Goal: Transaction & Acquisition: Purchase product/service

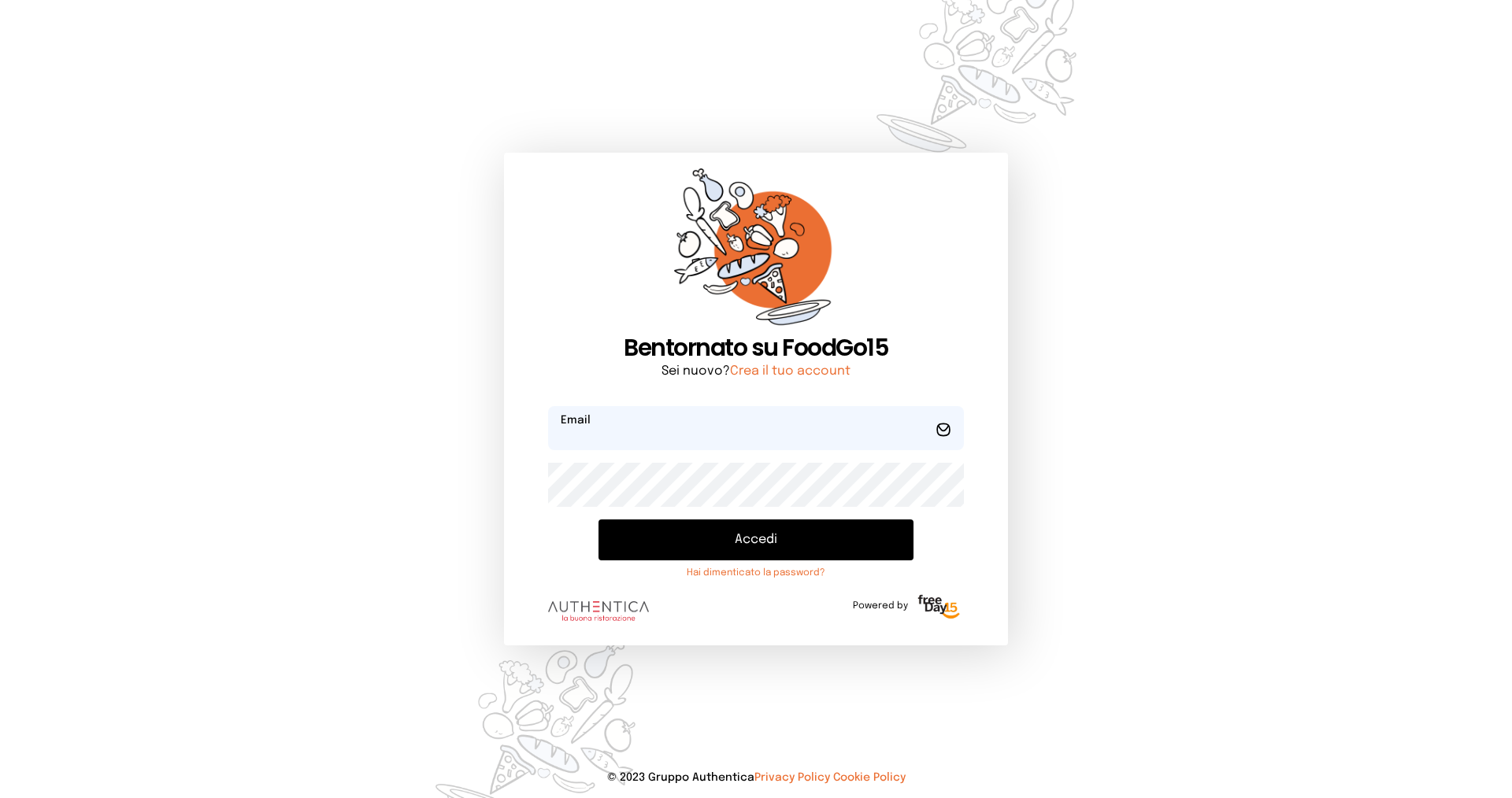
type input "**********"
click at [724, 537] on button "Accedi" at bounding box center [756, 540] width 315 height 41
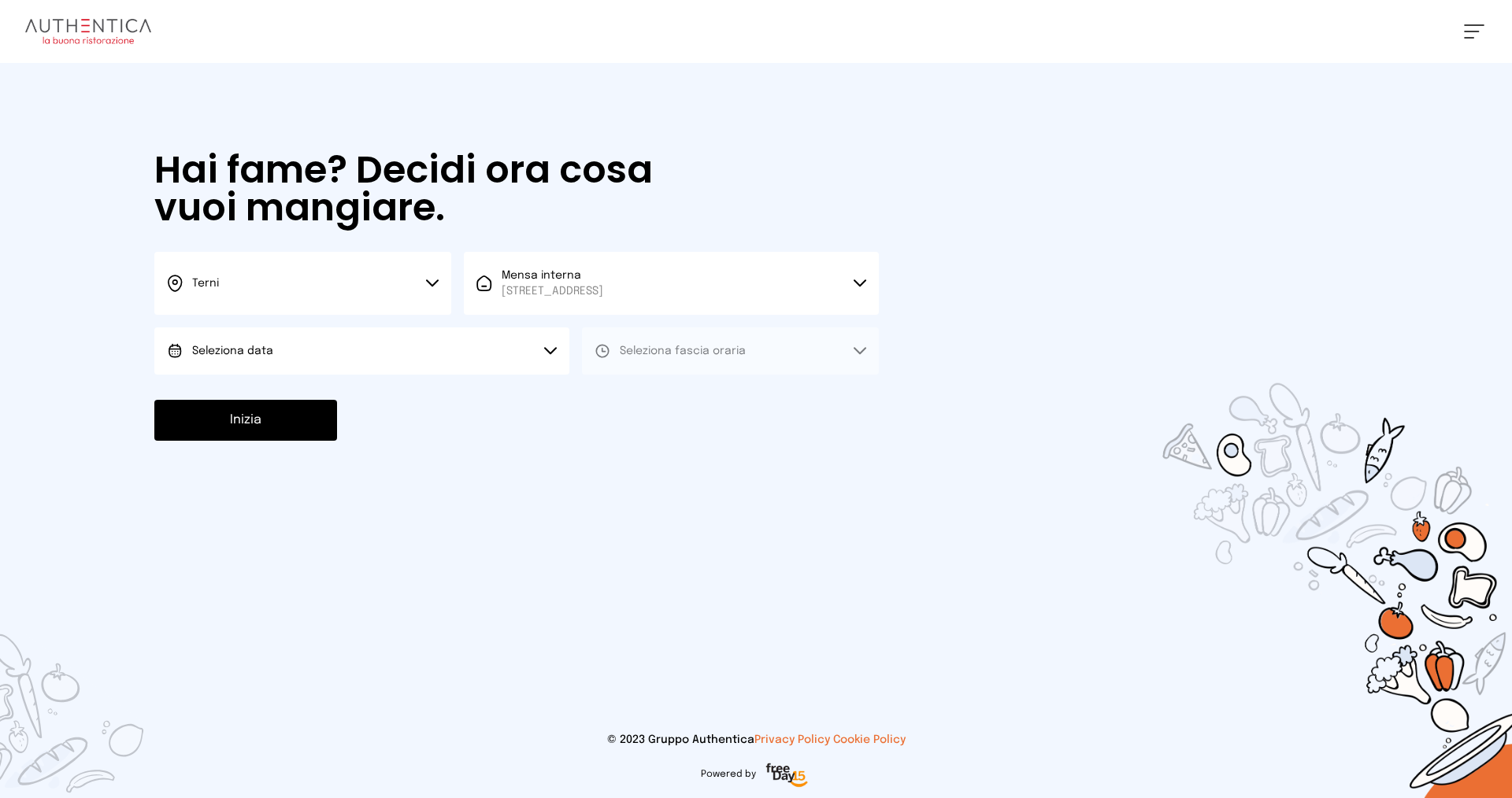
click at [390, 359] on button "Seleziona data" at bounding box center [362, 352] width 415 height 48
click at [382, 388] on li "[DATE], [DATE]" at bounding box center [362, 395] width 415 height 41
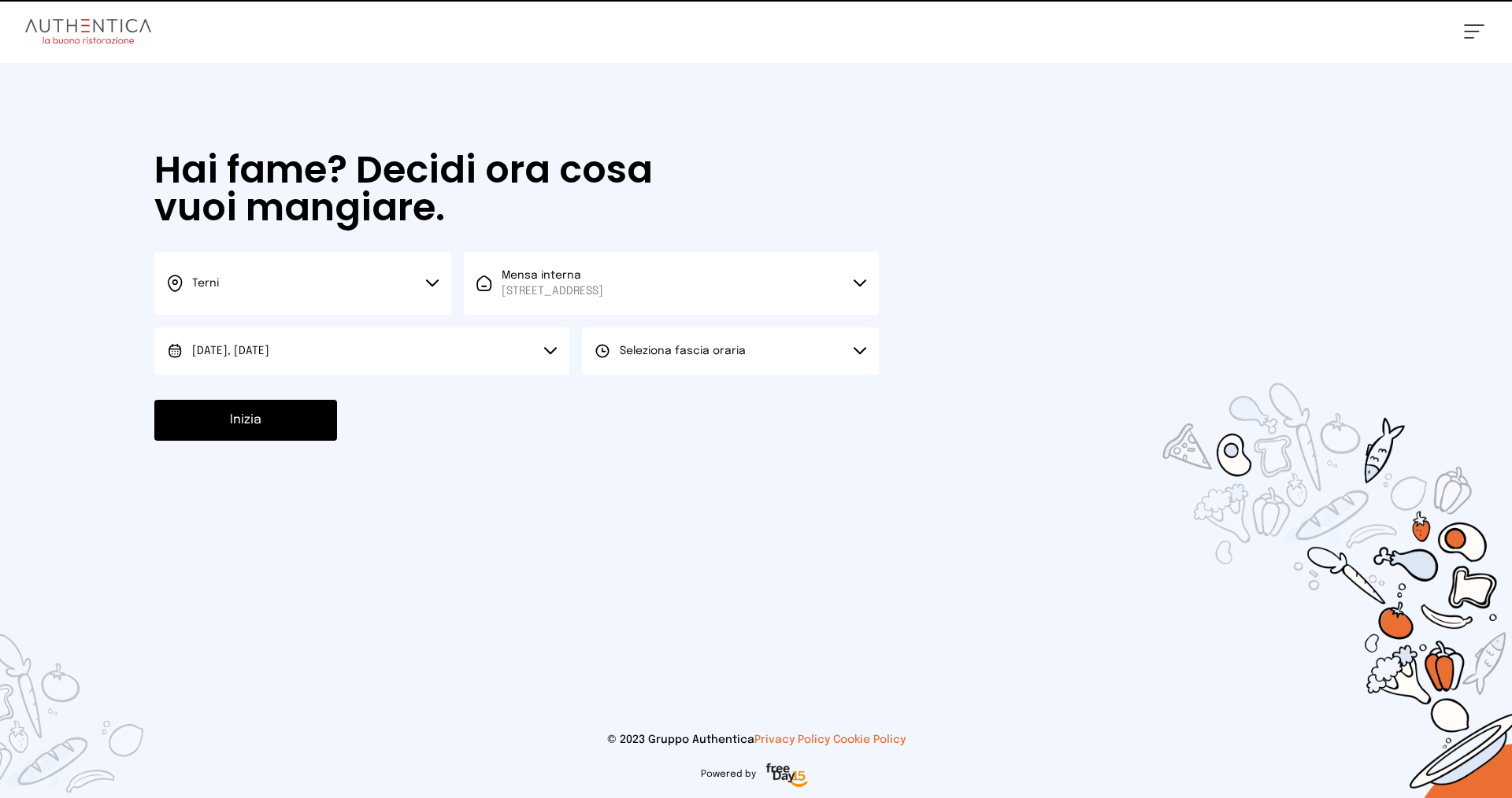
click at [655, 364] on button "Seleziona fascia oraria" at bounding box center [730, 352] width 297 height 48
click at [656, 388] on span "Pranzo" at bounding box center [639, 395] width 38 height 16
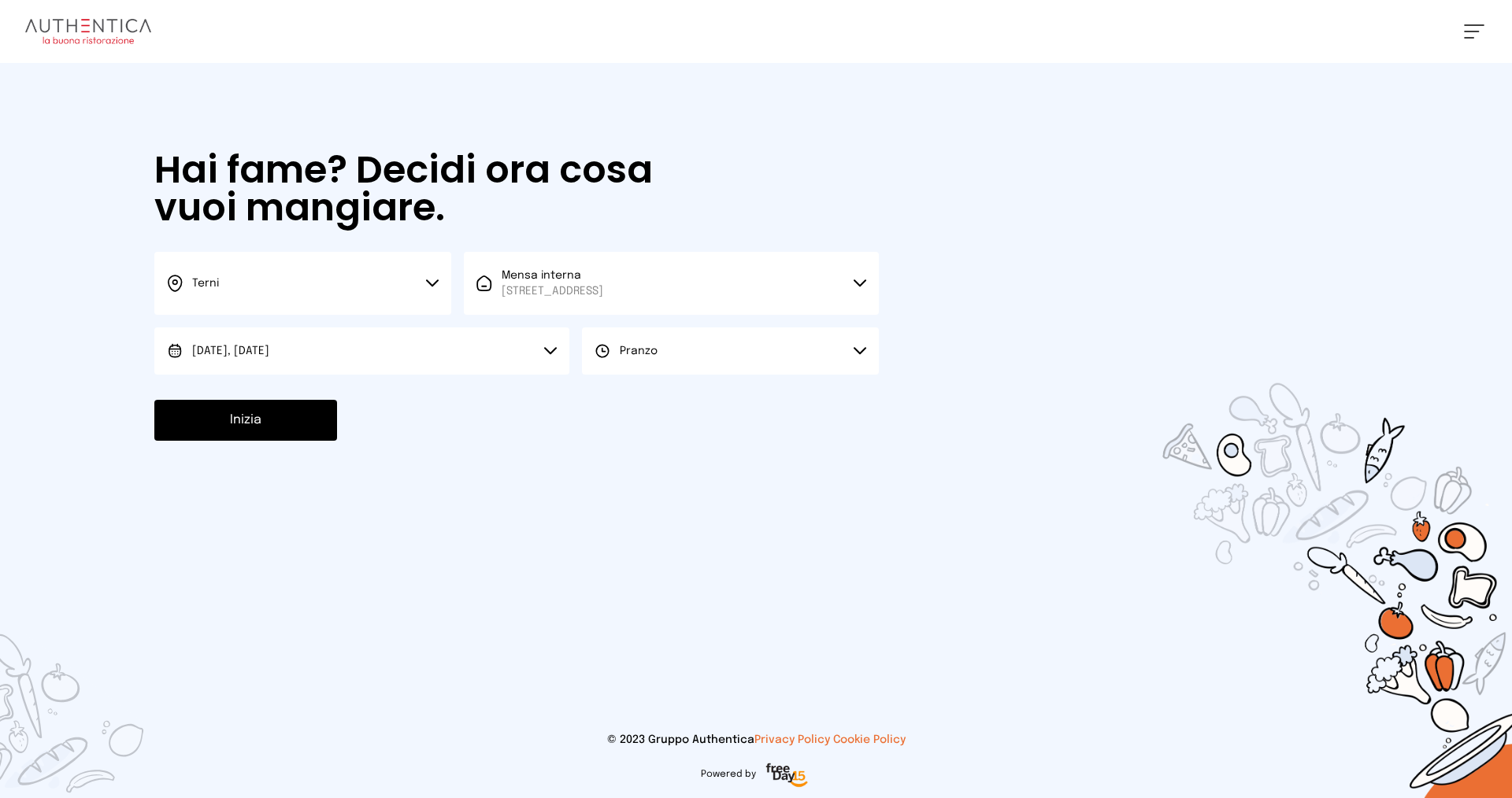
click at [273, 427] on button "Inizia" at bounding box center [246, 420] width 183 height 41
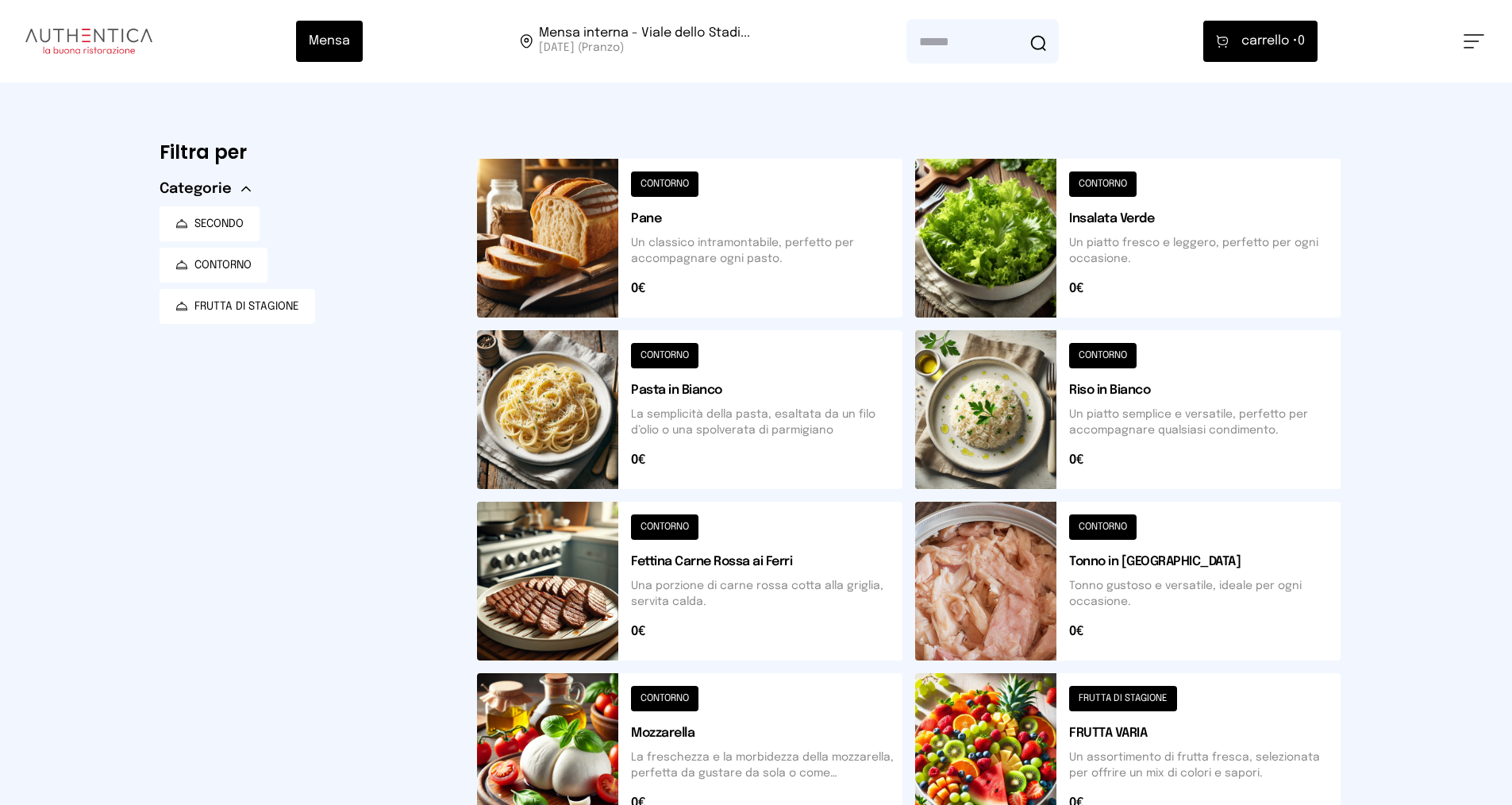
scroll to position [446, 0]
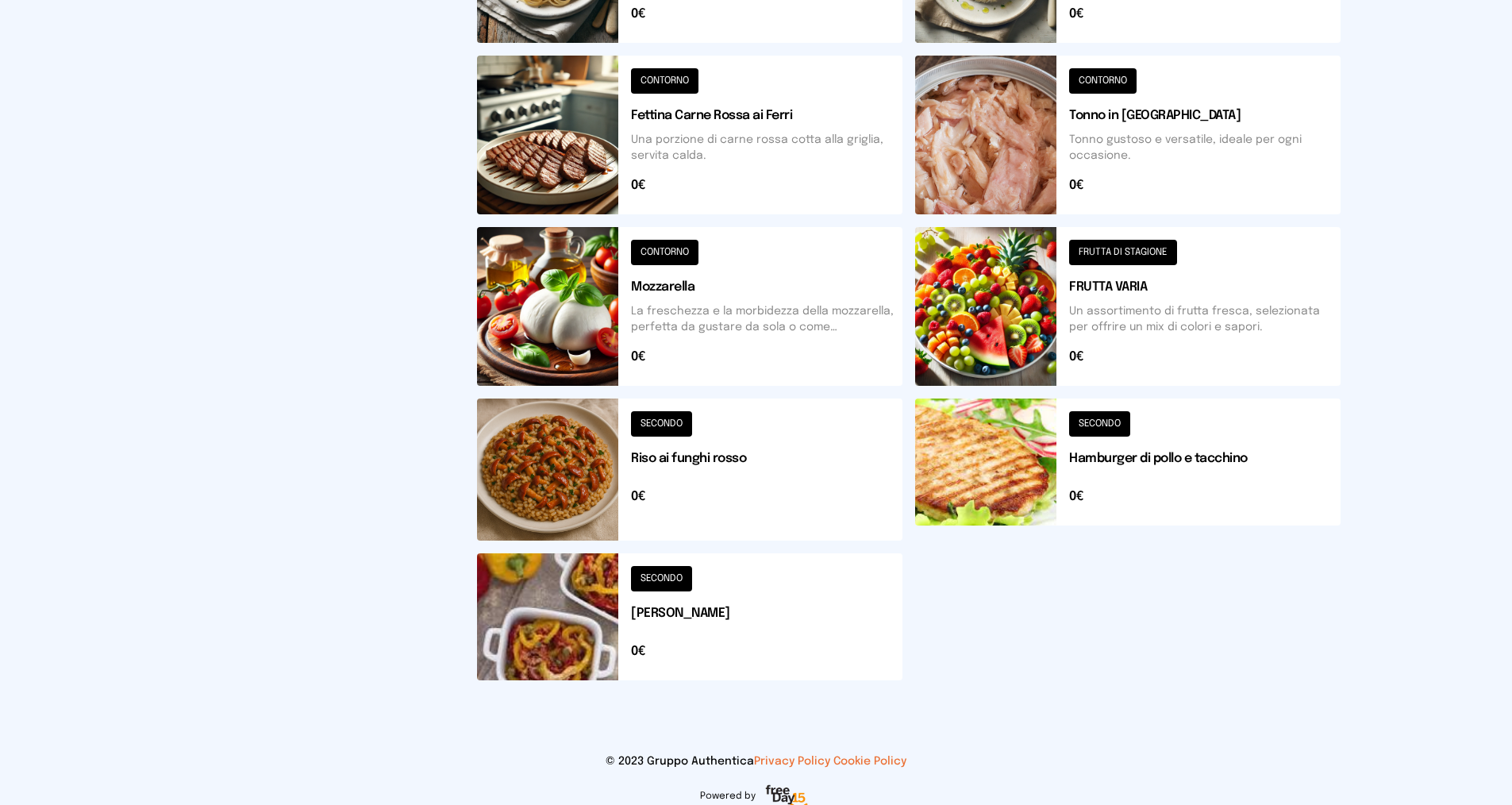
click at [1205, 462] on button at bounding box center [1128, 470] width 425 height 142
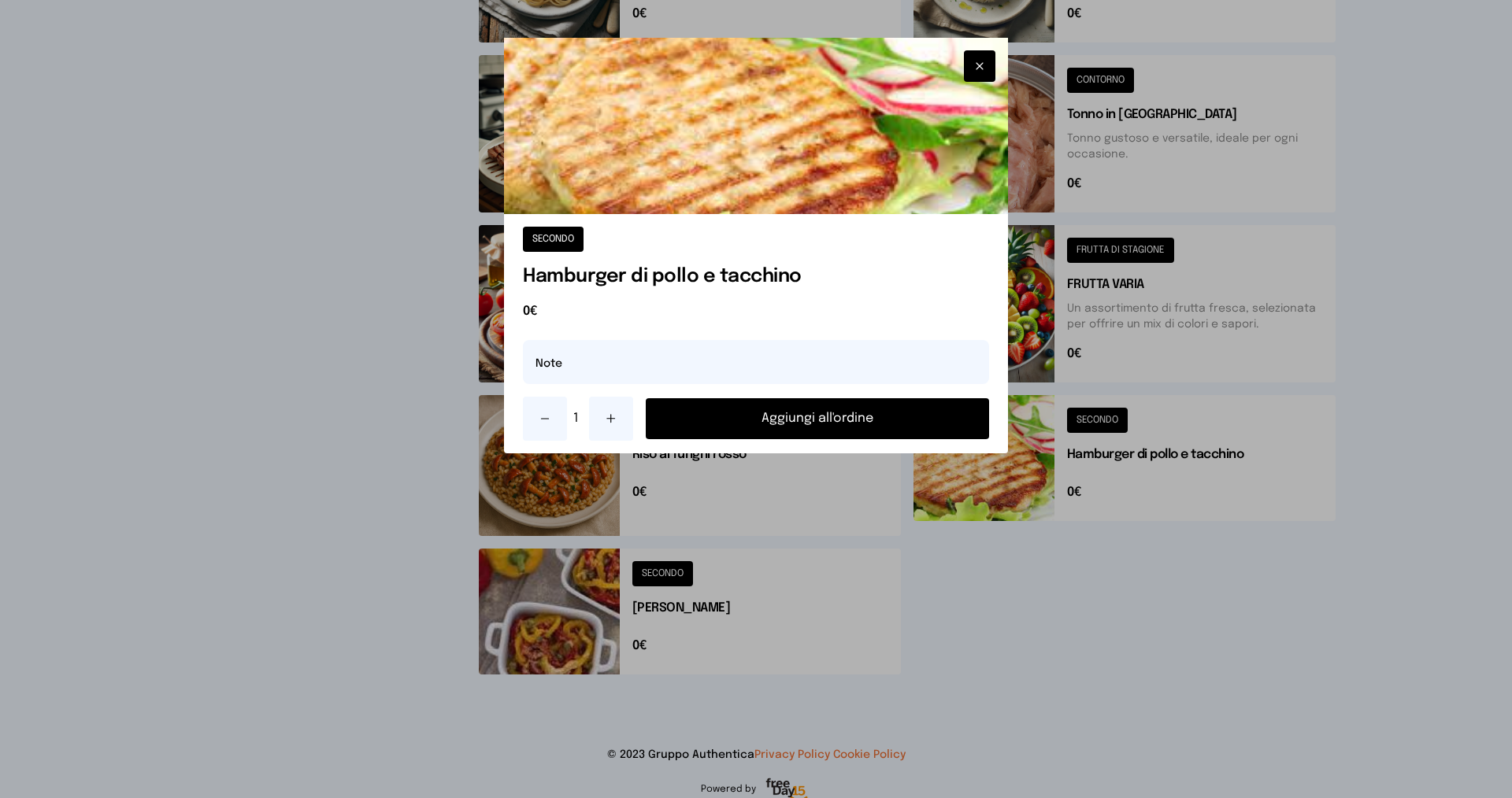
click at [599, 426] on button at bounding box center [611, 419] width 44 height 44
click at [790, 407] on button "Aggiungi all'ordine" at bounding box center [817, 419] width 344 height 41
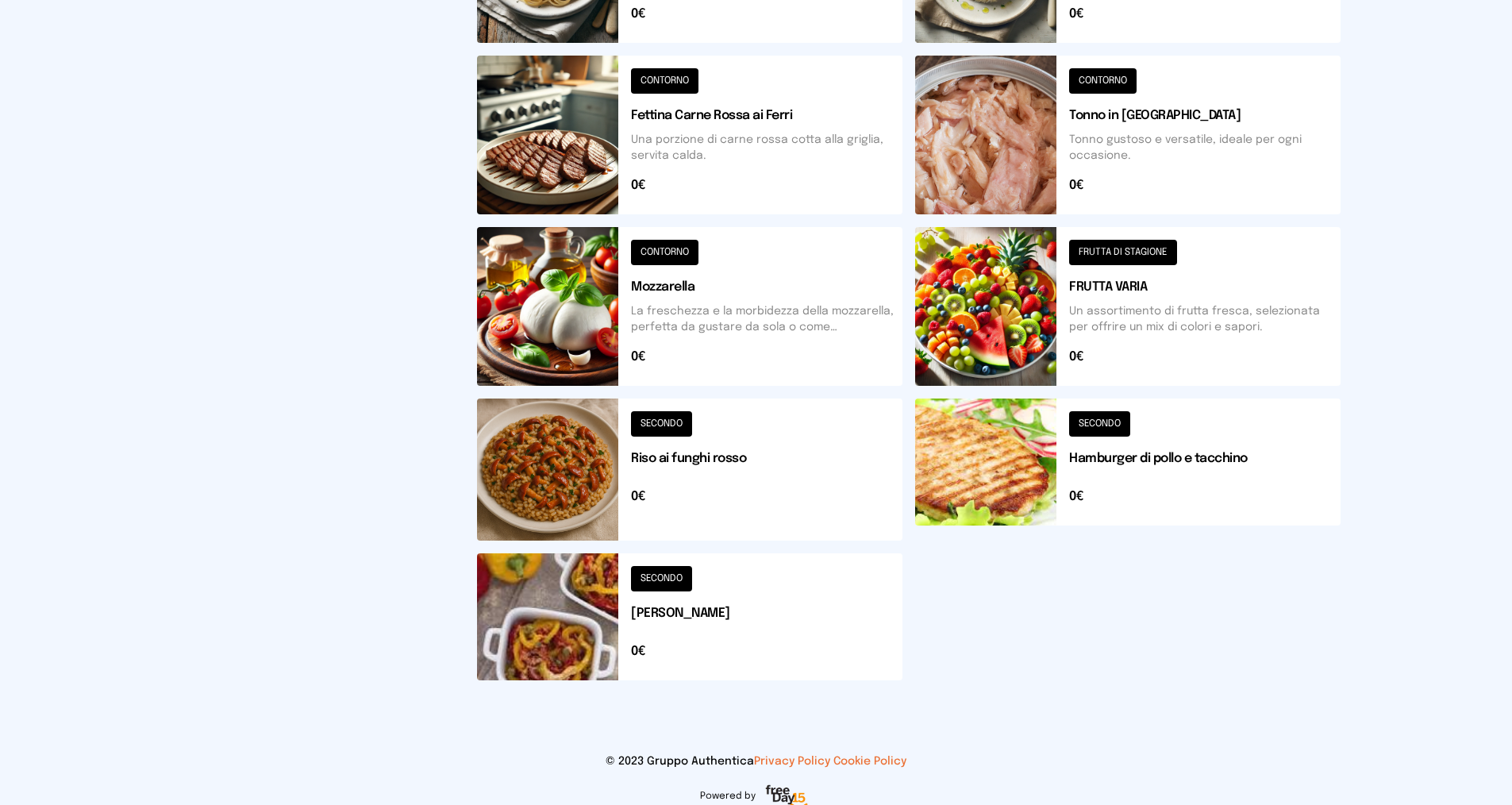
scroll to position [462, 0]
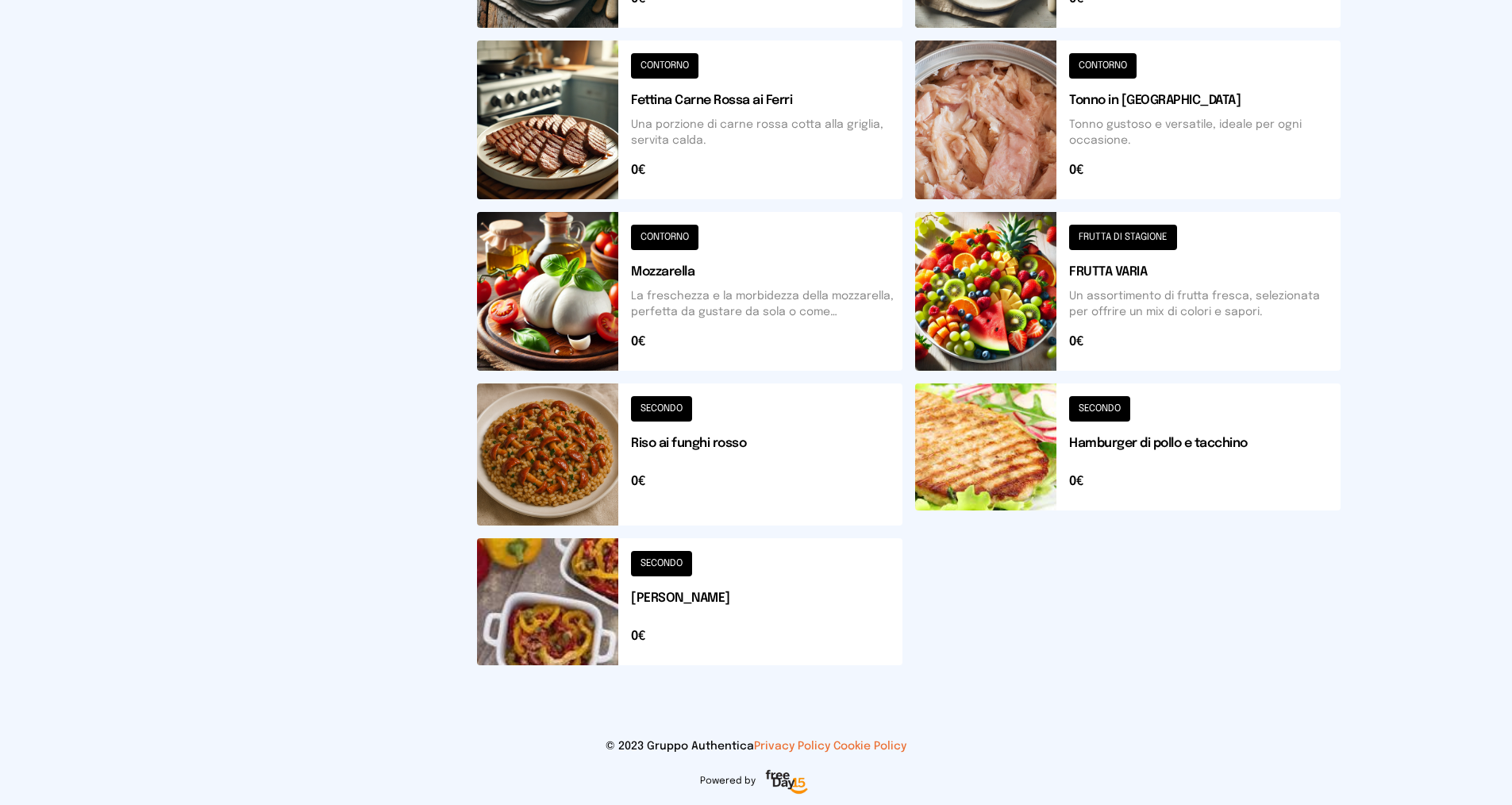
click at [753, 601] on button at bounding box center [690, 601] width 425 height 127
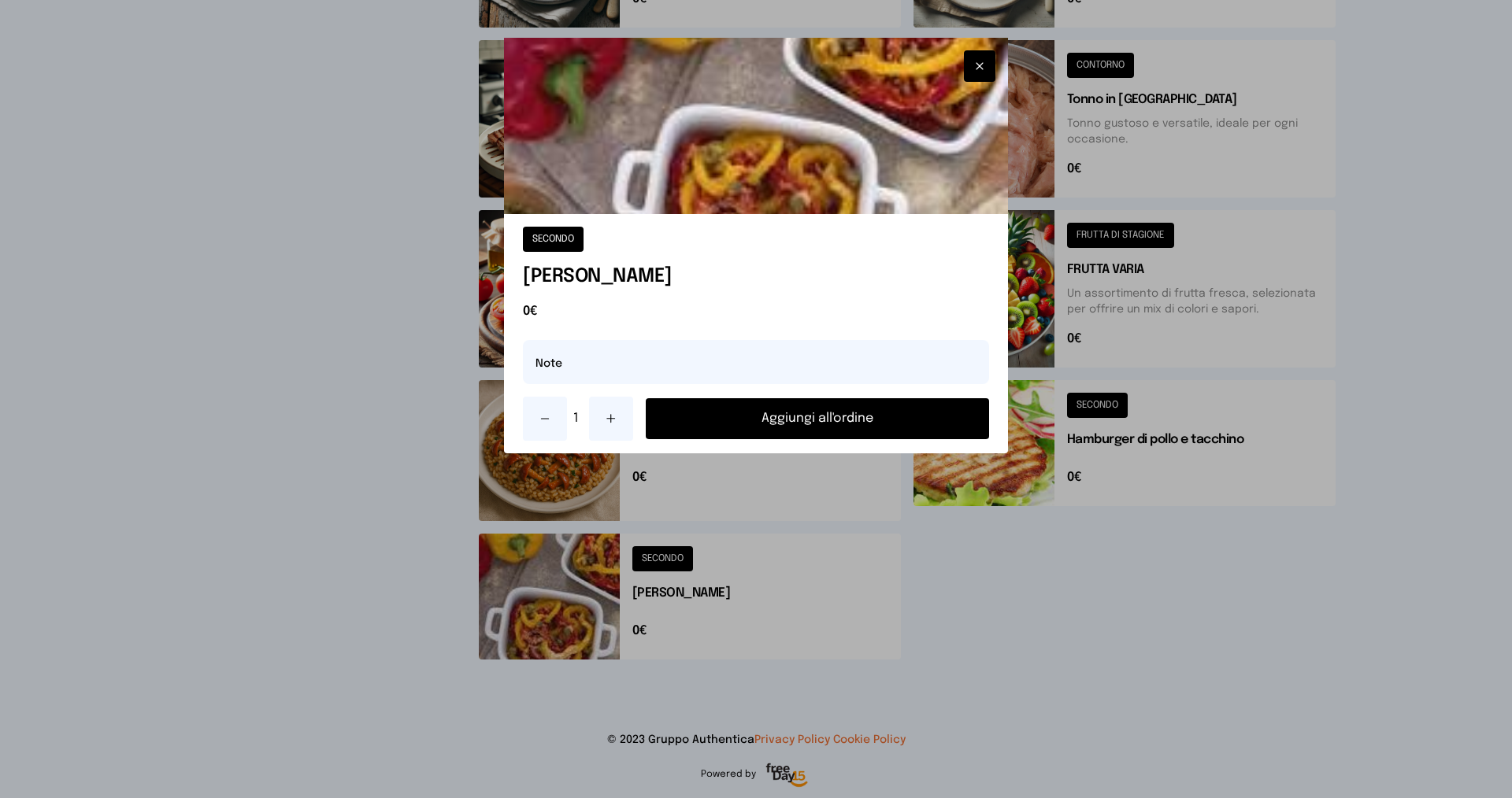
click at [630, 413] on button at bounding box center [611, 419] width 44 height 44
click at [752, 437] on button "Aggiungi all'ordine" at bounding box center [817, 419] width 344 height 41
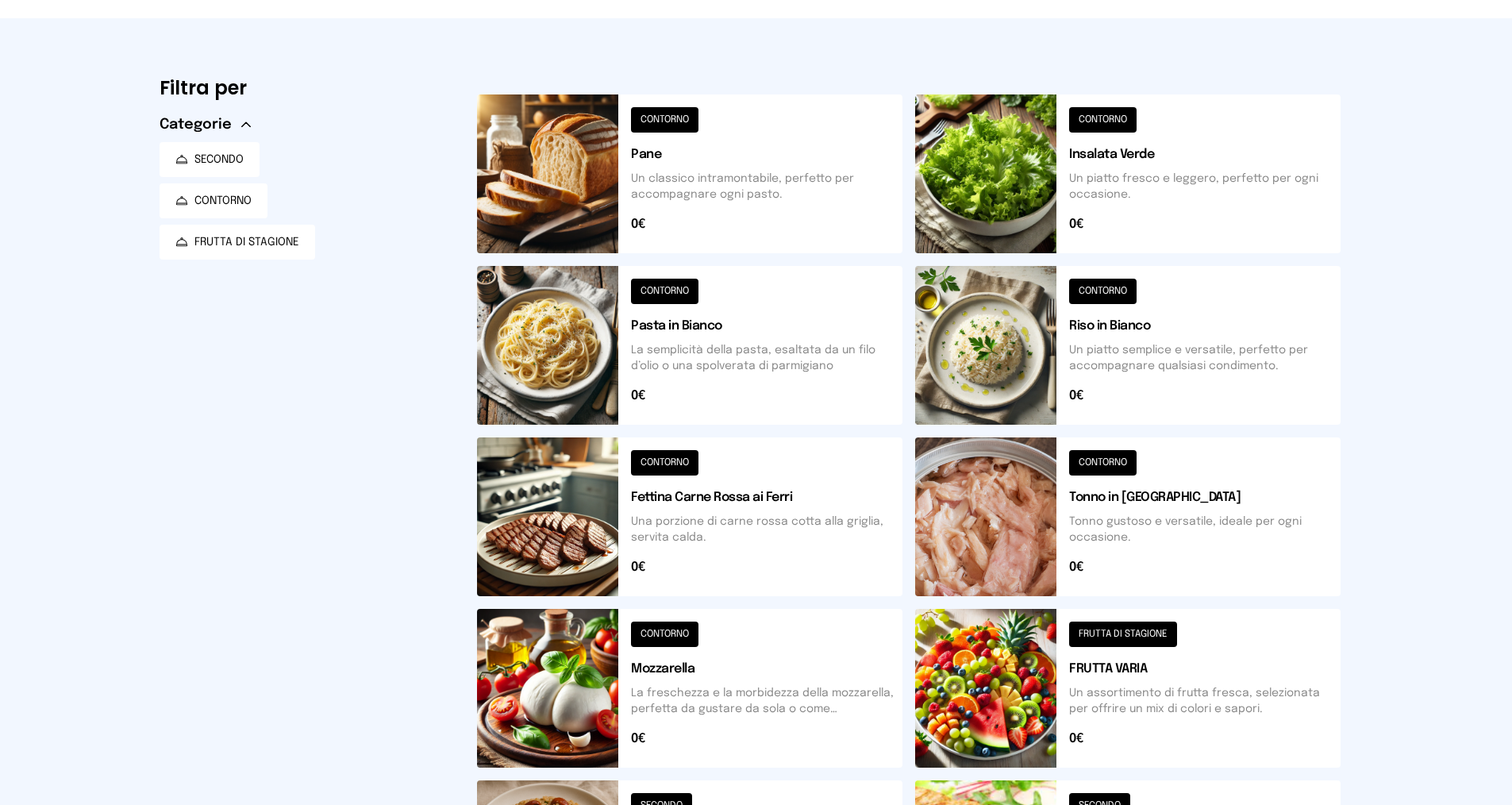
scroll to position [0, 0]
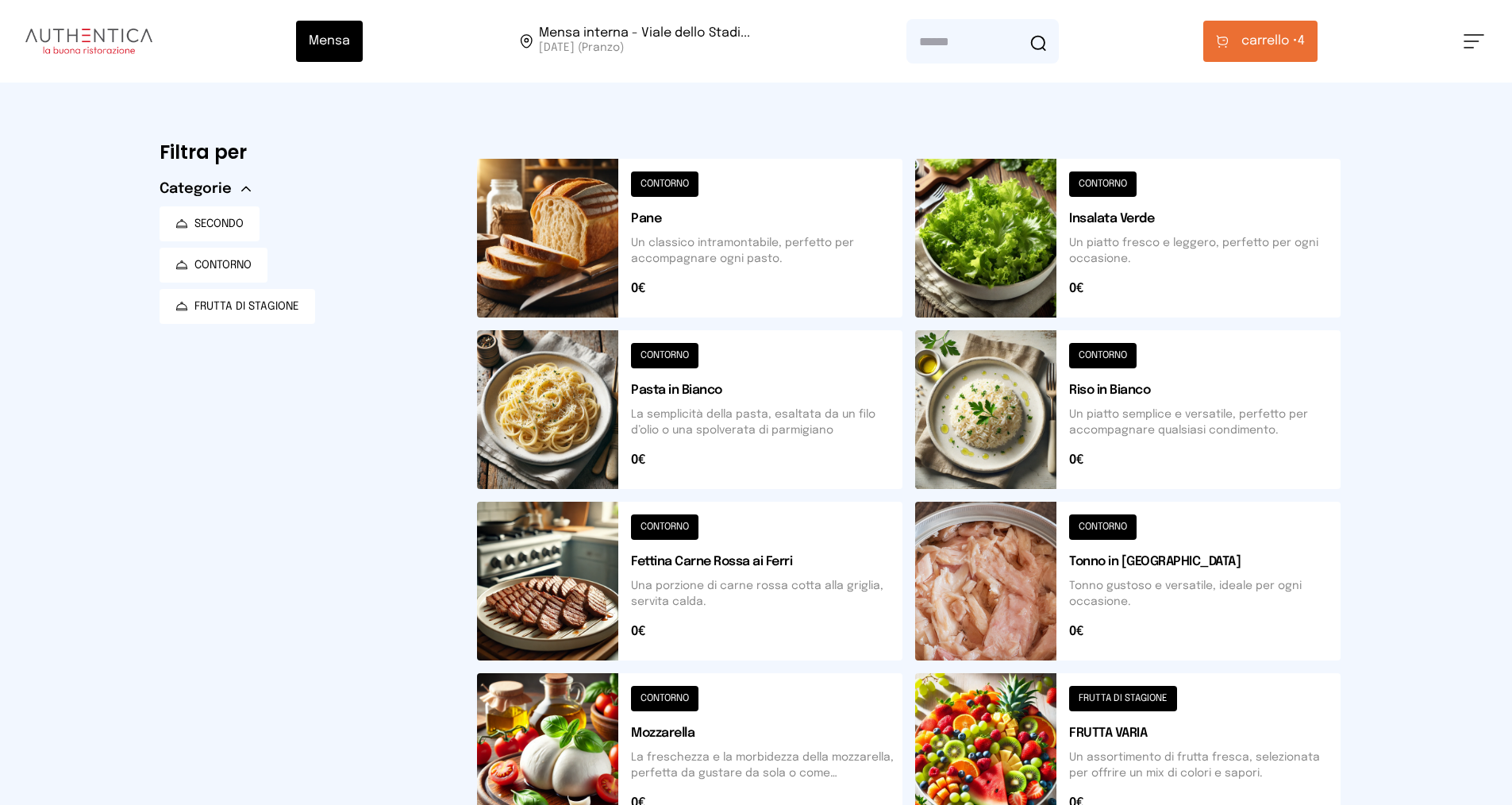
click at [1253, 29] on button "carrello • 4" at bounding box center [1261, 42] width 114 height 42
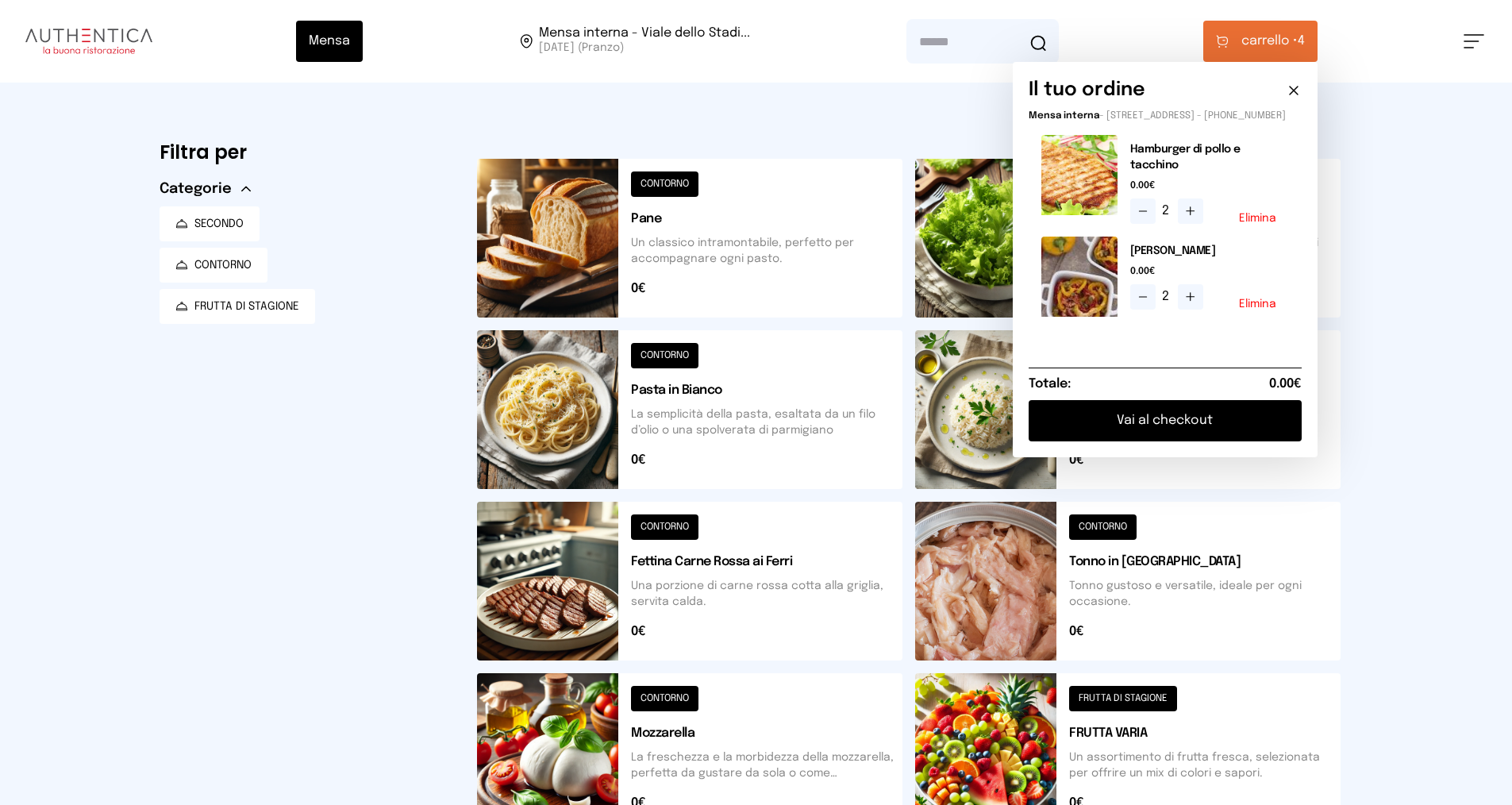
click at [1190, 410] on button "Vai al checkout" at bounding box center [1166, 421] width 273 height 42
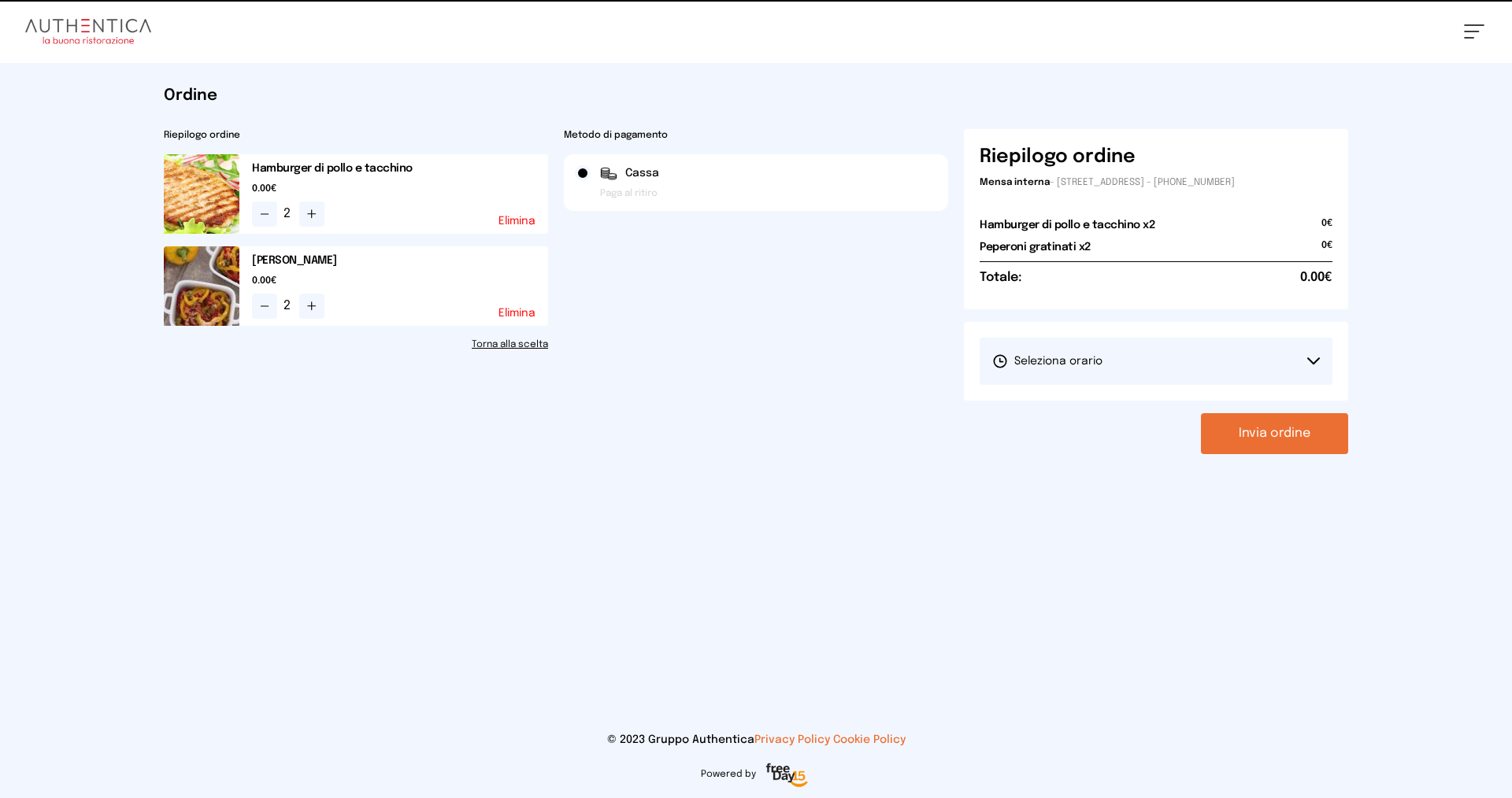
click at [1167, 354] on button "Seleziona orario" at bounding box center [1156, 362] width 352 height 48
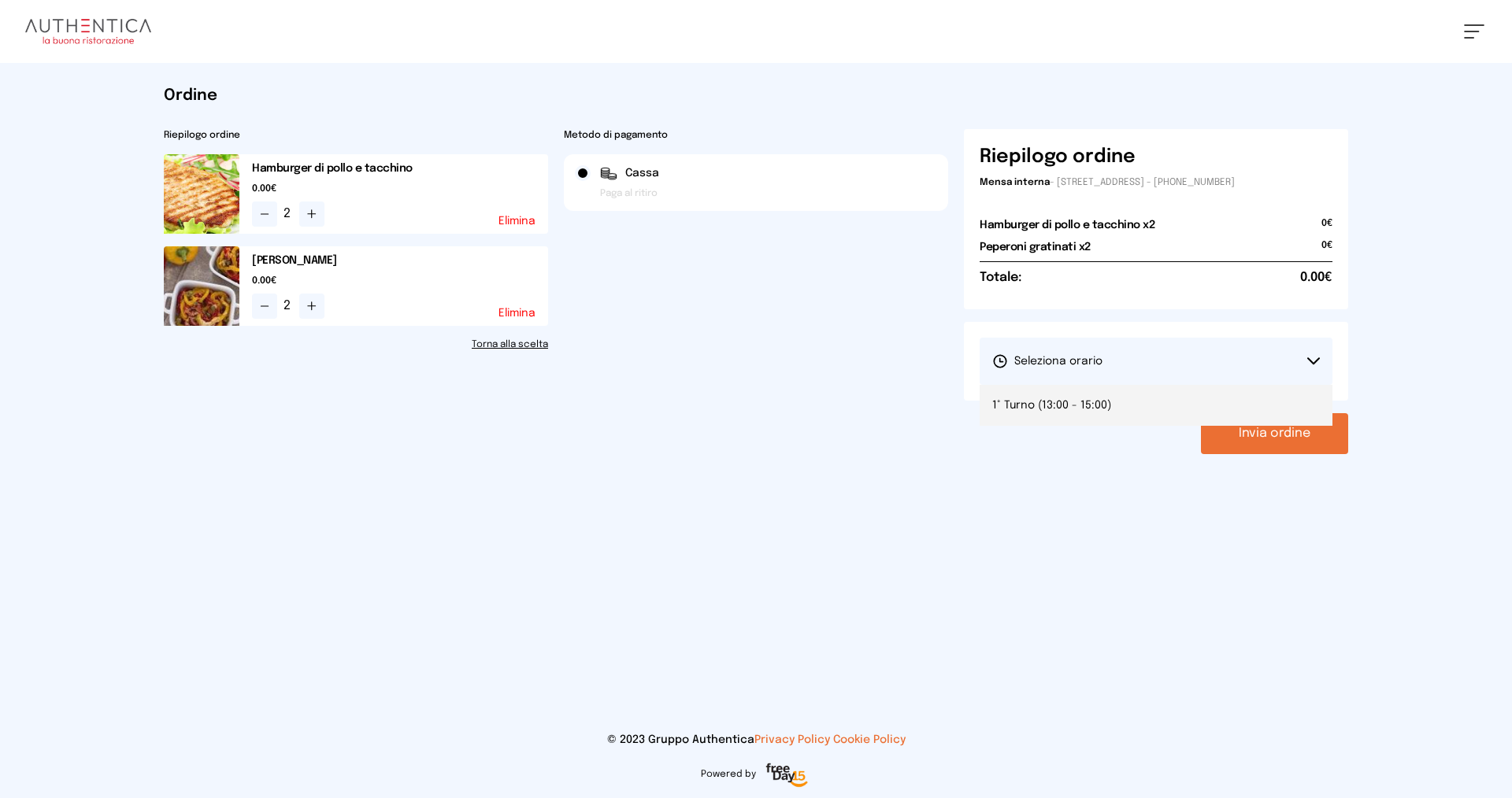
click at [1126, 410] on li "1° Turno (13:00 - 15:00)" at bounding box center [1156, 405] width 352 height 41
click at [1257, 410] on div "Riepilogo ordine Mensa interna - [STREET_ADDRESS] - [PHONE_NUMBER] Hamburger di…" at bounding box center [1156, 291] width 384 height 325
click at [1260, 428] on button "Invia ordine" at bounding box center [1274, 434] width 147 height 41
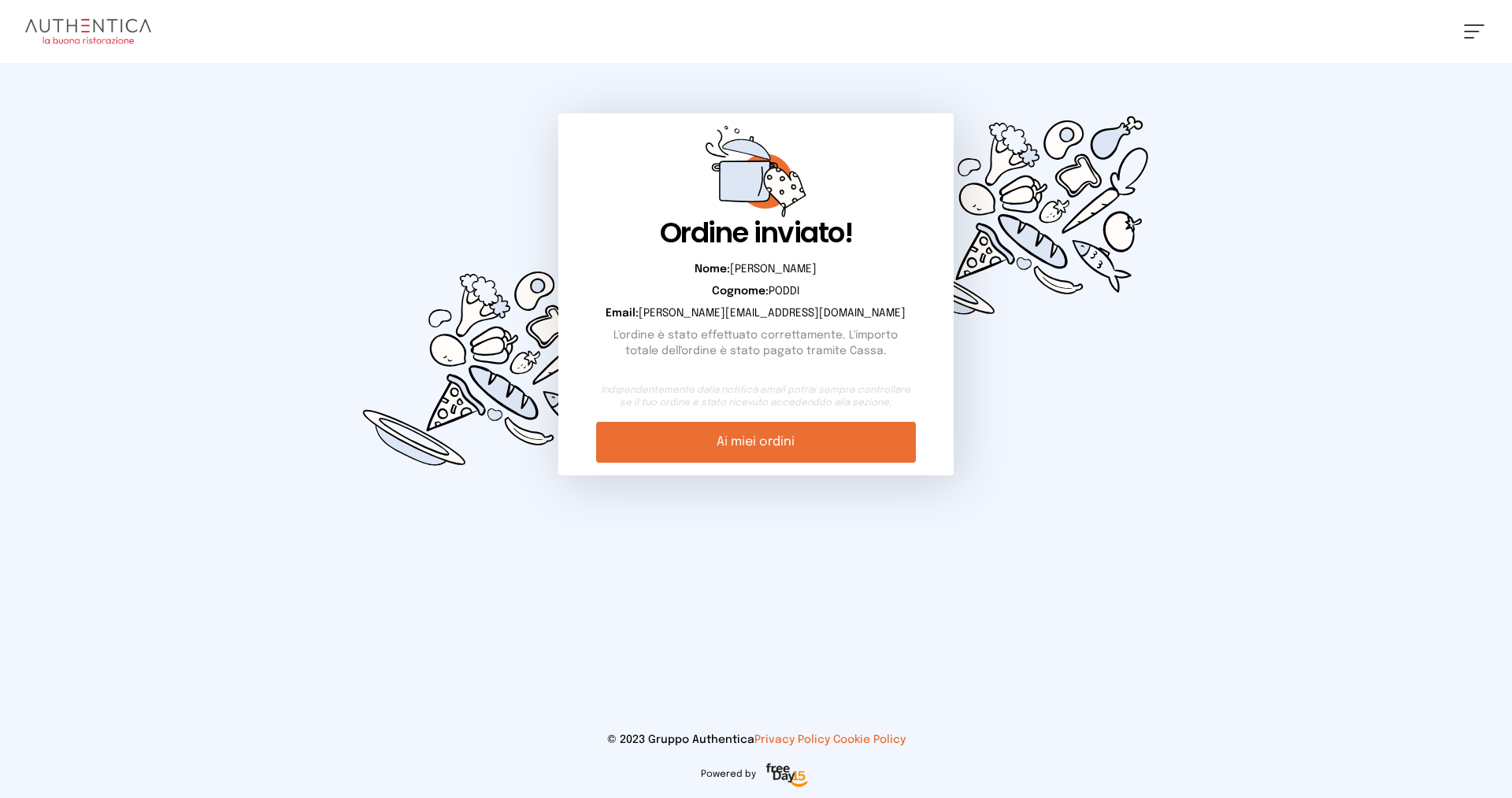
click at [734, 435] on link "Ai miei ordini" at bounding box center [756, 443] width 319 height 41
